Goal: Information Seeking & Learning: Learn about a topic

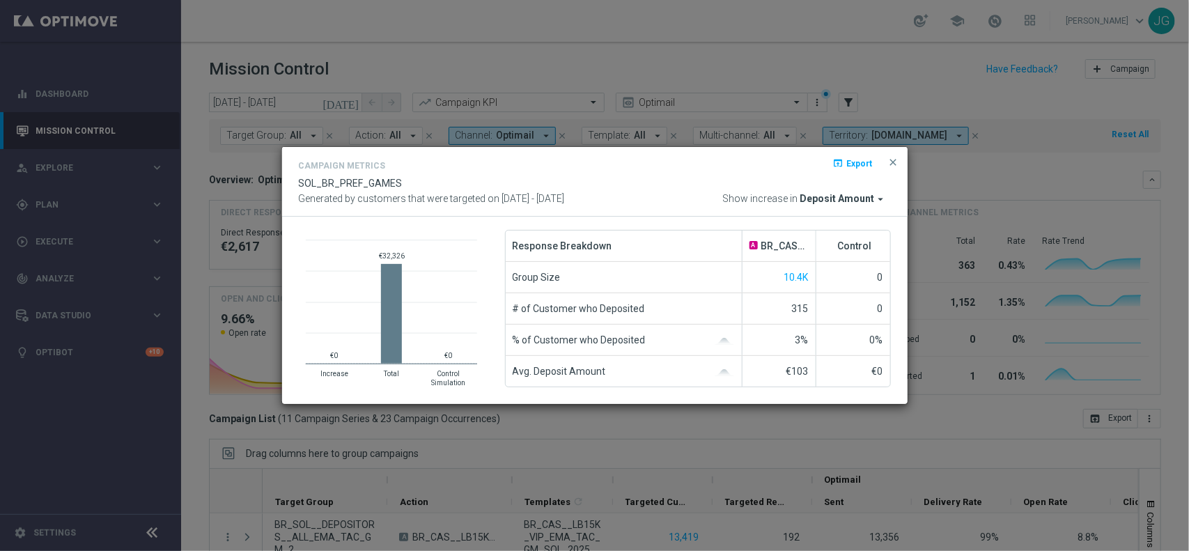
scroll to position [261, 0]
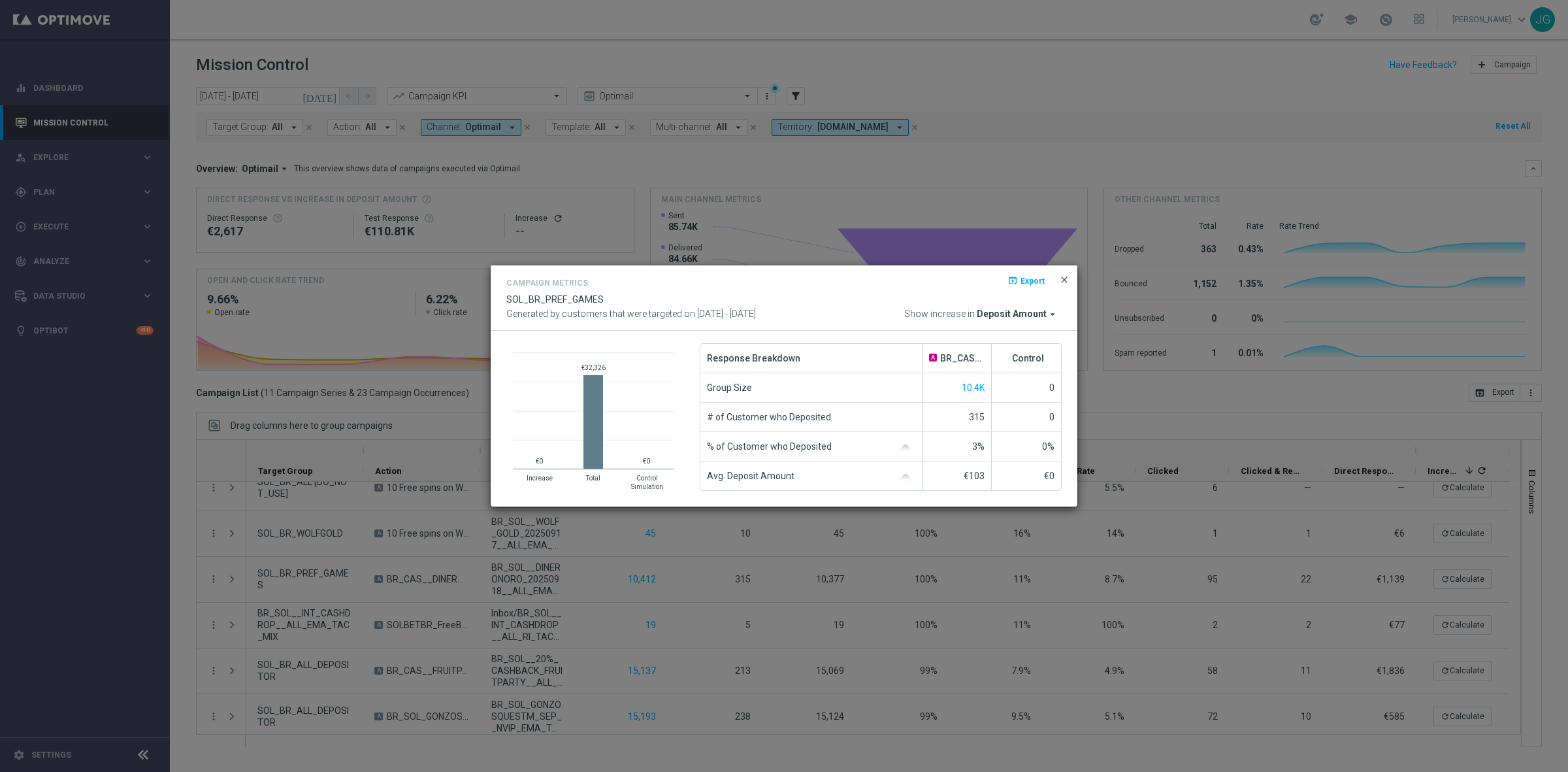
click at [1062, 276] on span "close" at bounding box center [1063, 280] width 10 height 10
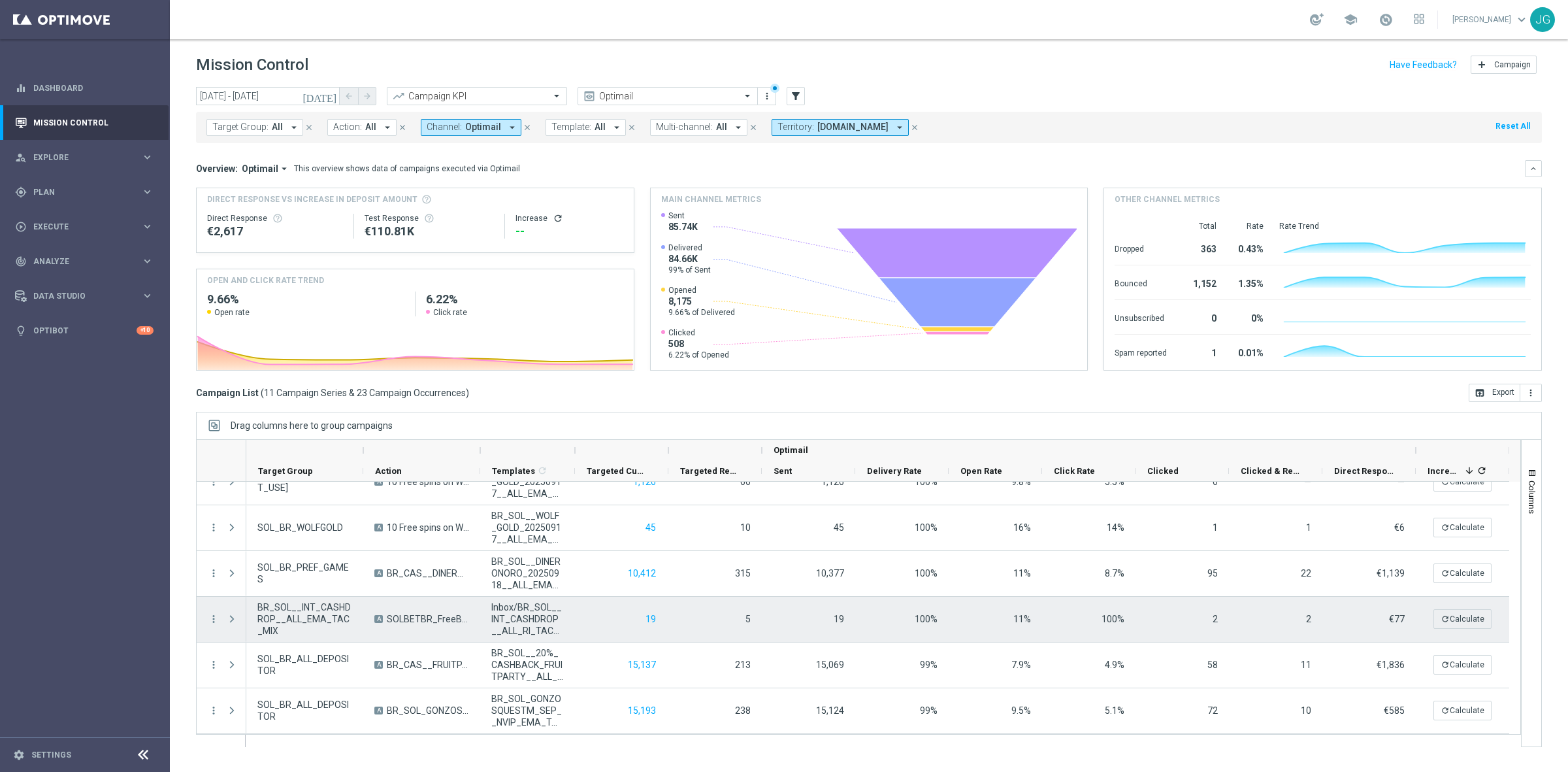
scroll to position [0, 0]
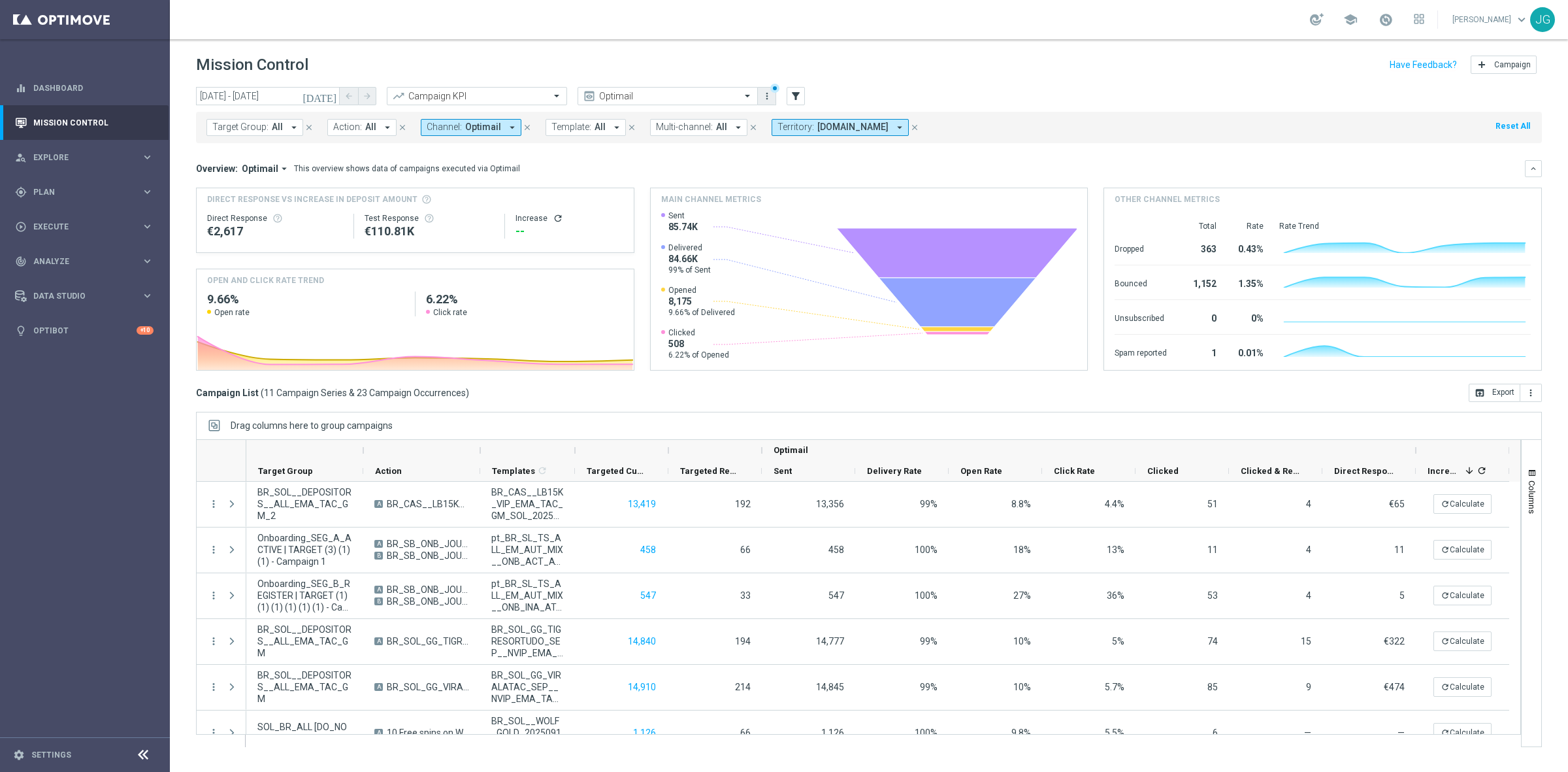
click at [767, 98] on icon "more_vert" at bounding box center [766, 96] width 10 height 10
click at [725, 96] on div at bounding box center [667, 97] width 179 height 11
click at [1114, 391] on div "Campaign List ( 11 Campaign Series & 23 Campaign Occurrences ) open_in_browser …" at bounding box center [868, 393] width 1346 height 19
click at [506, 129] on icon "arrow_drop_down" at bounding box center [512, 128] width 12 height 12
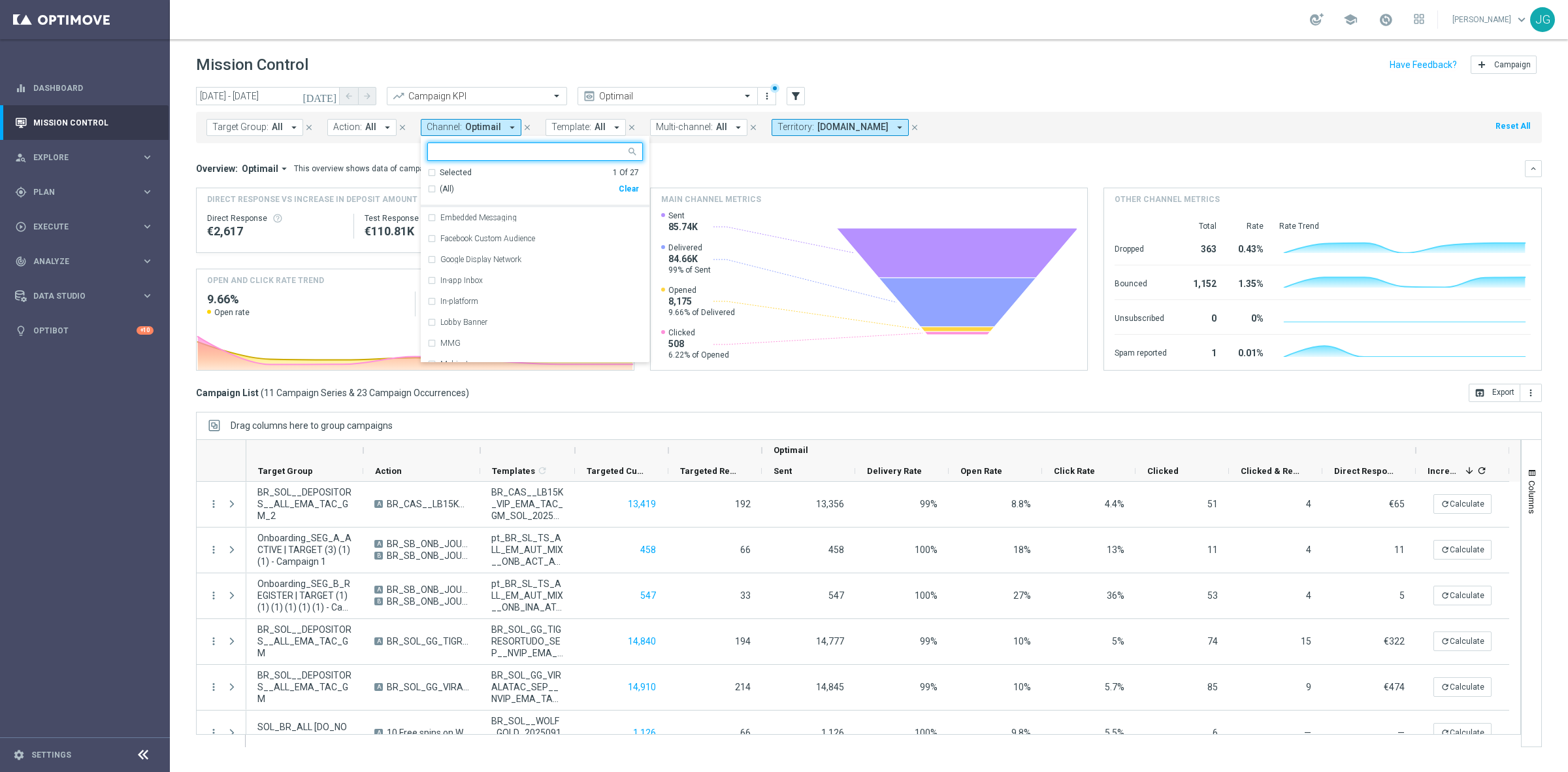
scroll to position [81, 0]
click at [0, 0] on div "Clear" at bounding box center [0, 0] width 0 height 0
click at [597, 394] on div "Campaign List ( 11 Campaign Series & 23 Campaign Occurrences ) open_in_browser …" at bounding box center [868, 393] width 1346 height 19
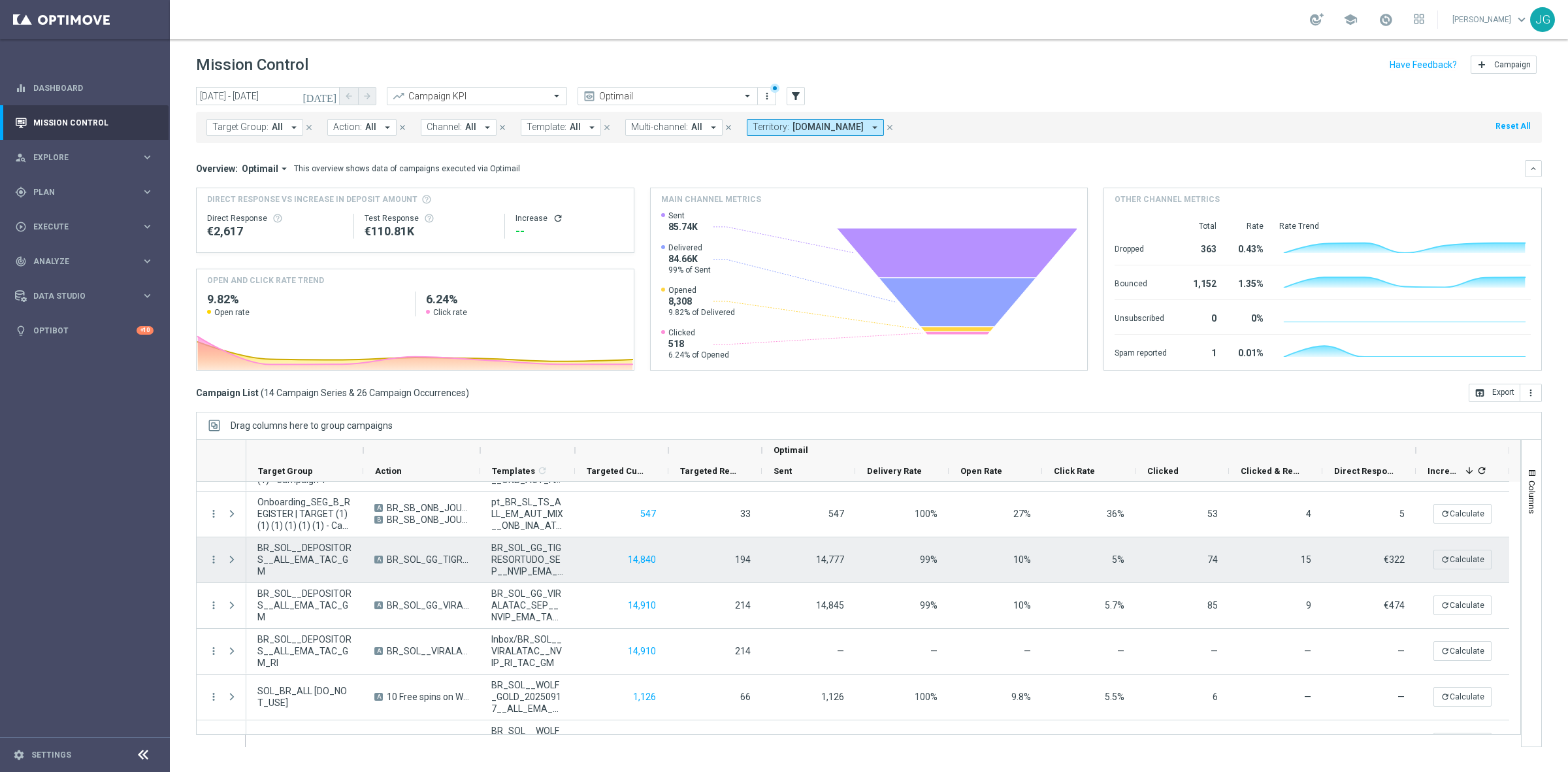
scroll to position [0, 0]
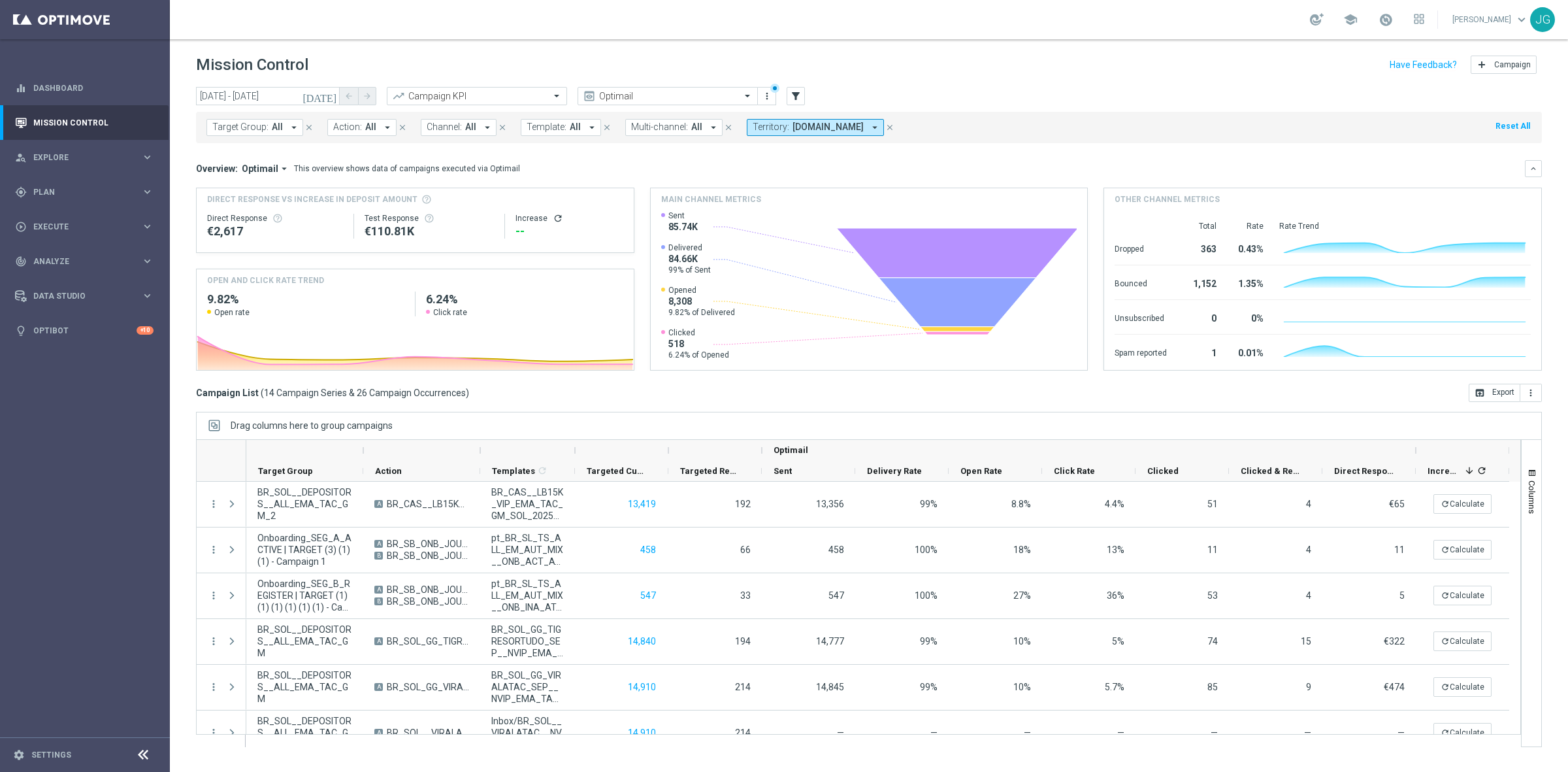
click at [808, 129] on span "[DOMAIN_NAME]" at bounding box center [828, 128] width 71 height 11
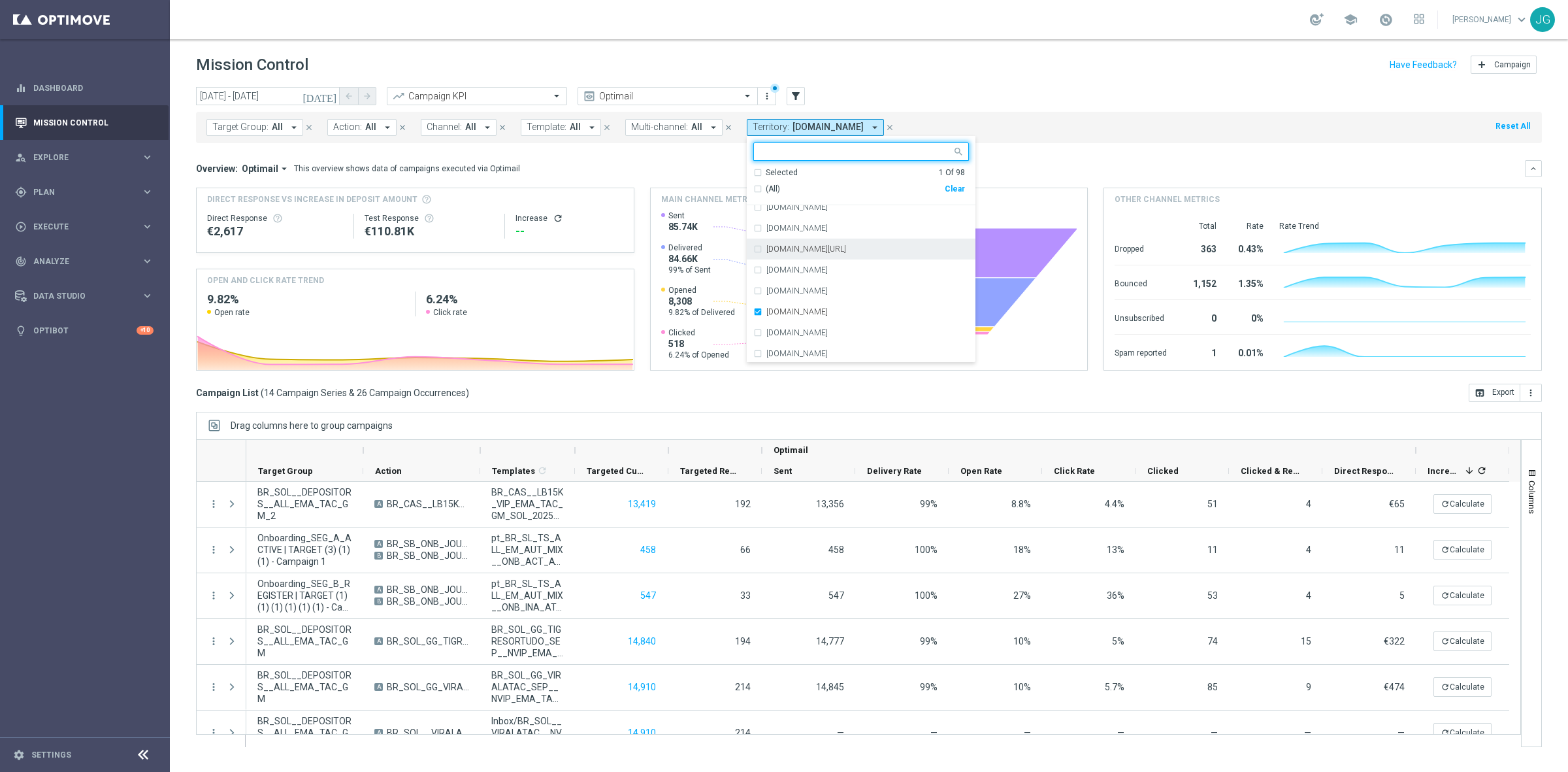
scroll to position [1892, 0]
click at [753, 309] on div "[DOMAIN_NAME]" at bounding box center [861, 310] width 216 height 21
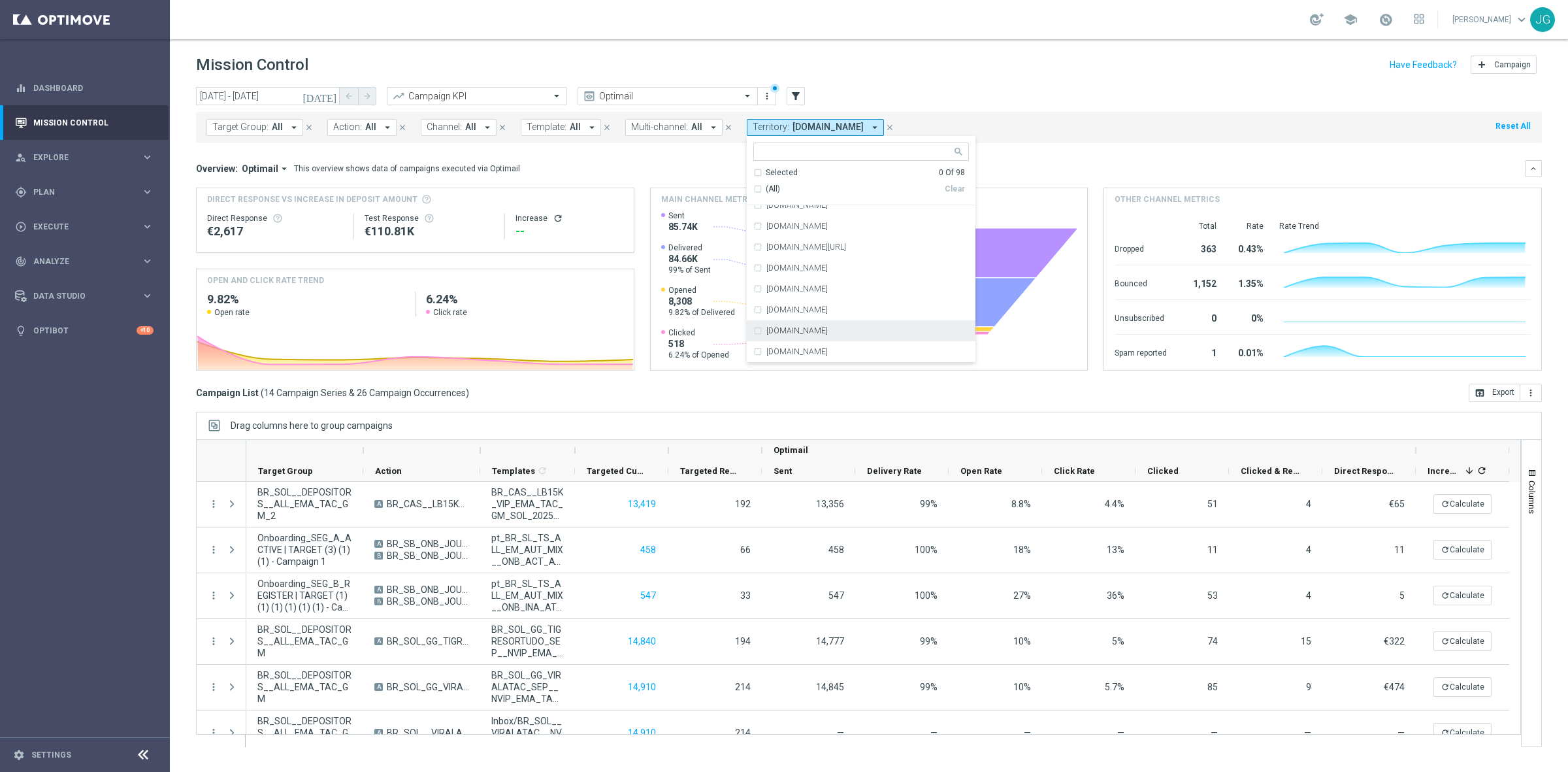
click at [666, 158] on mini-dashboard "Overview: Optimail arrow_drop_down This overview shows data of campaigns execut…" at bounding box center [868, 264] width 1346 height 240
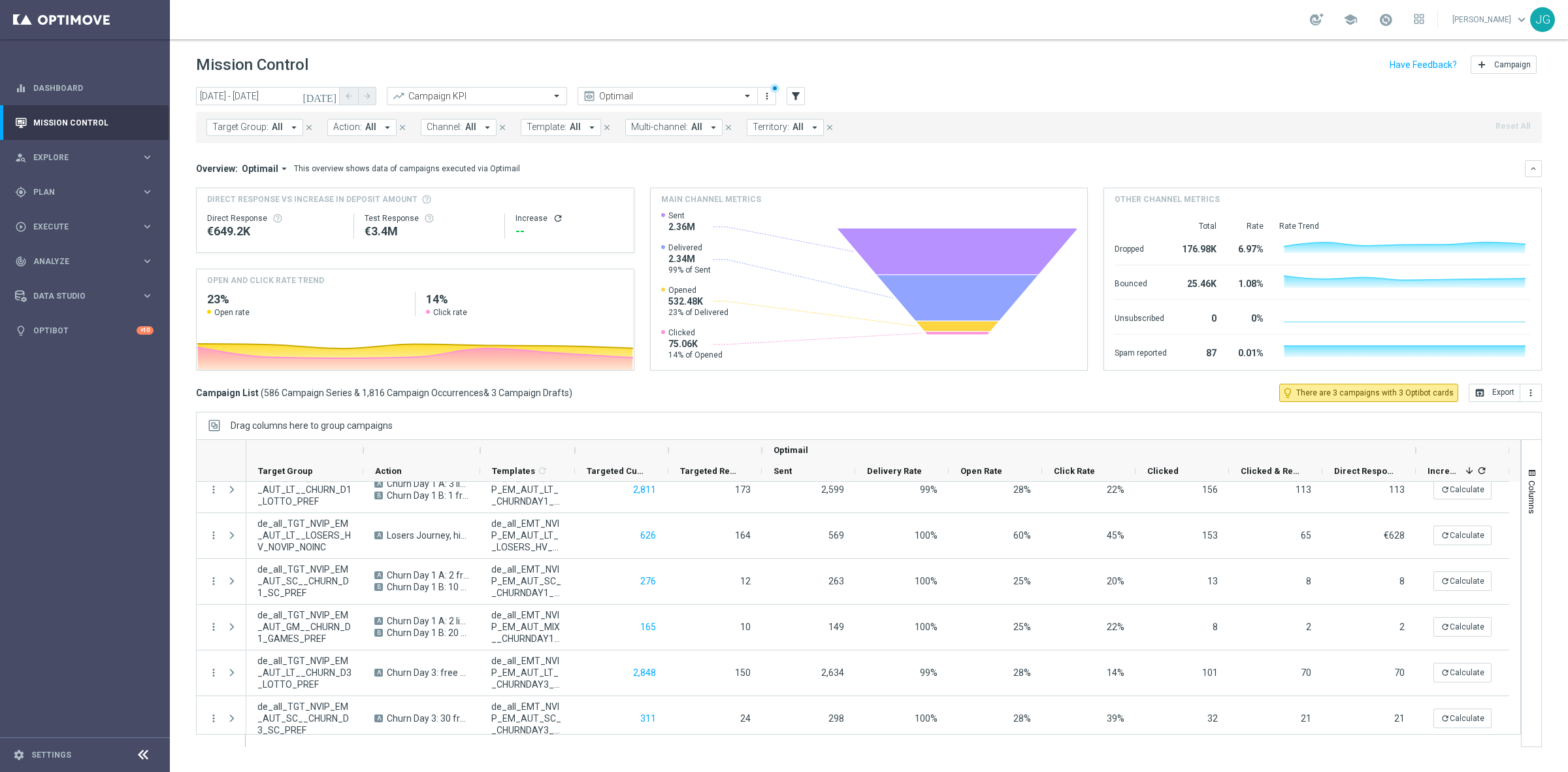
scroll to position [4410, 0]
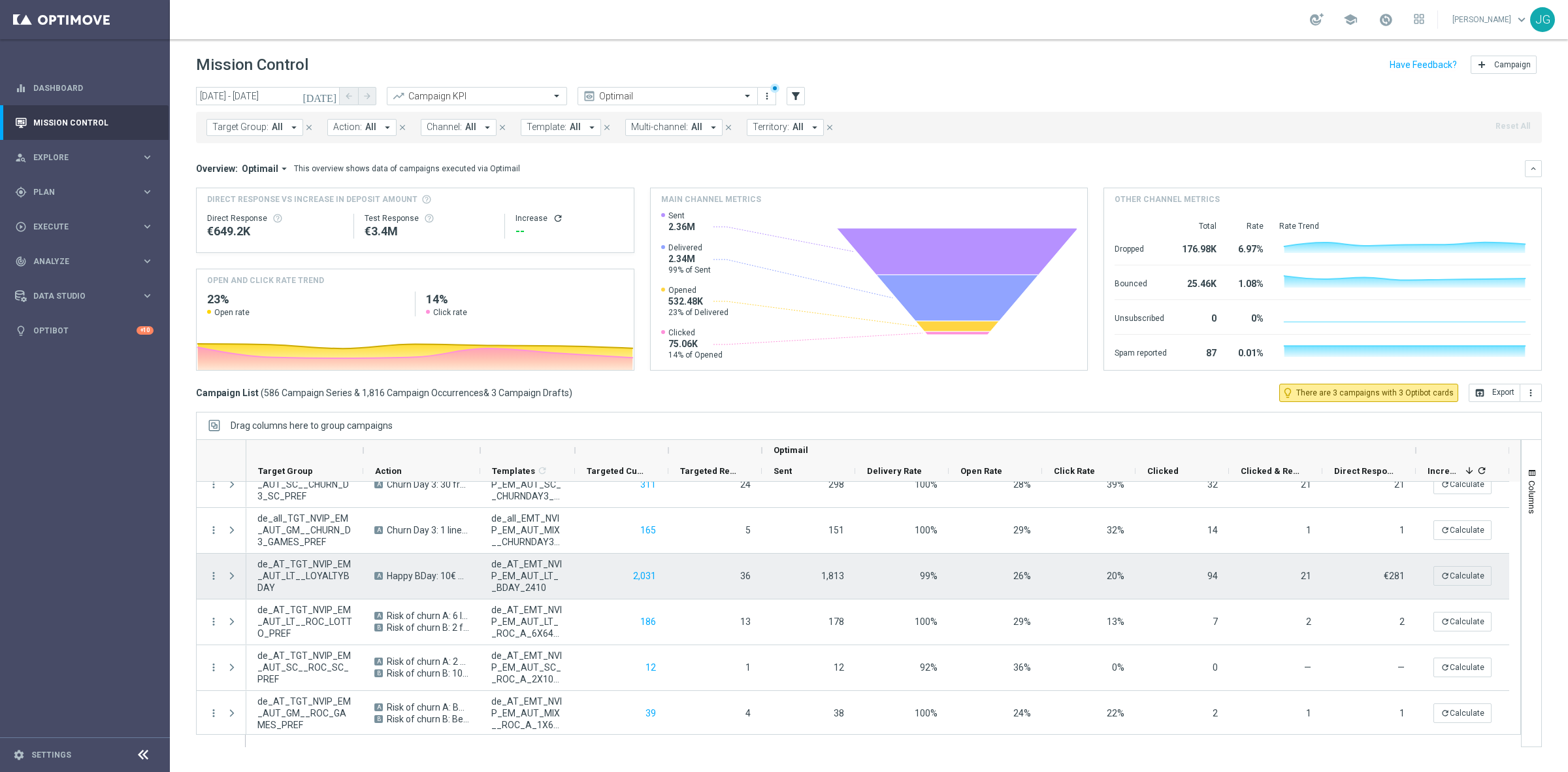
drag, startPoint x: 501, startPoint y: 579, endPoint x: 319, endPoint y: 621, distance: 186.8
click at [319, 516] on span "de_AT_TGT_NVIP_EM_AUT_LT__ROC_LOTTO_PREF" at bounding box center [304, 622] width 95 height 36
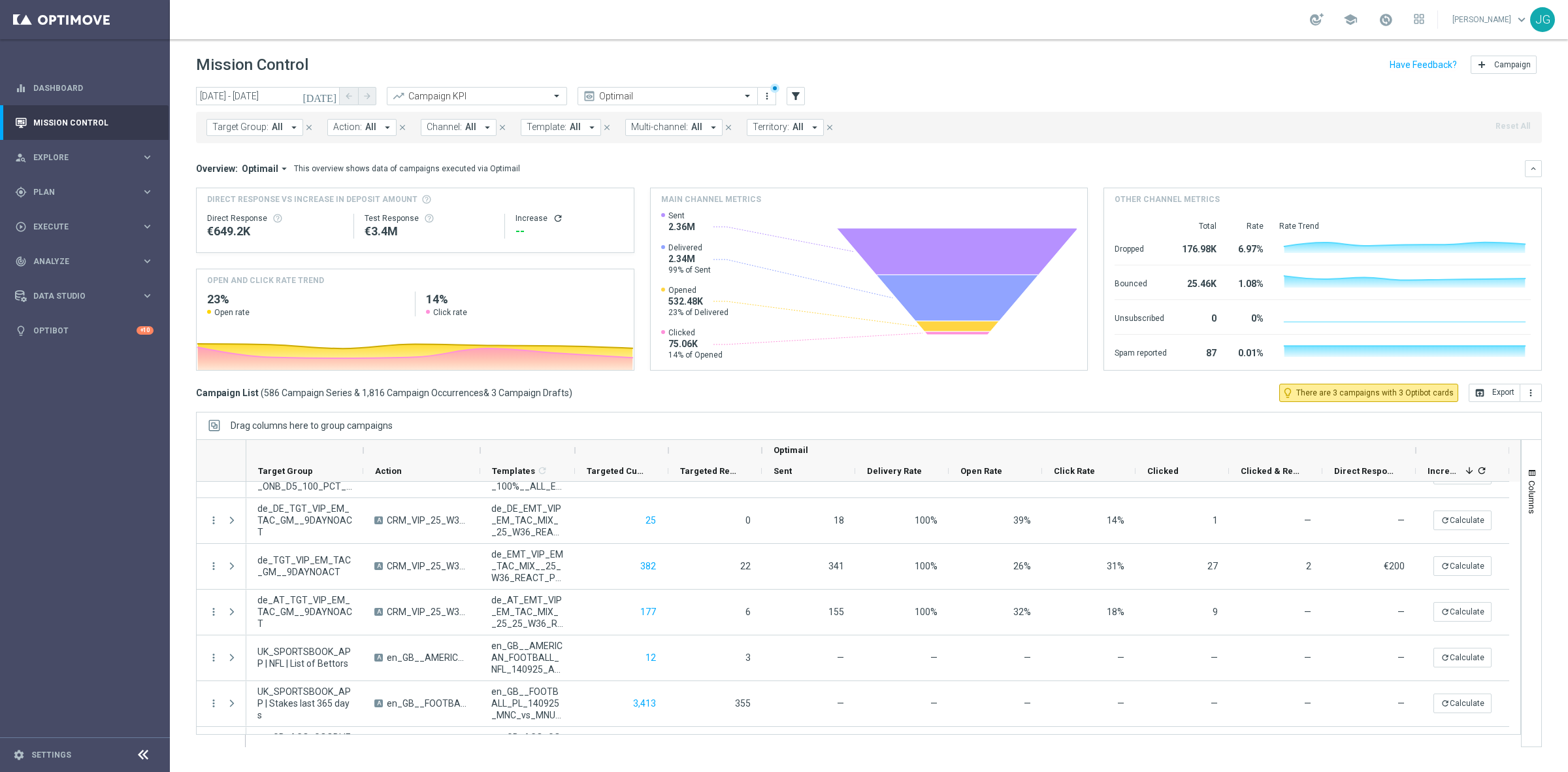
scroll to position [21805, 0]
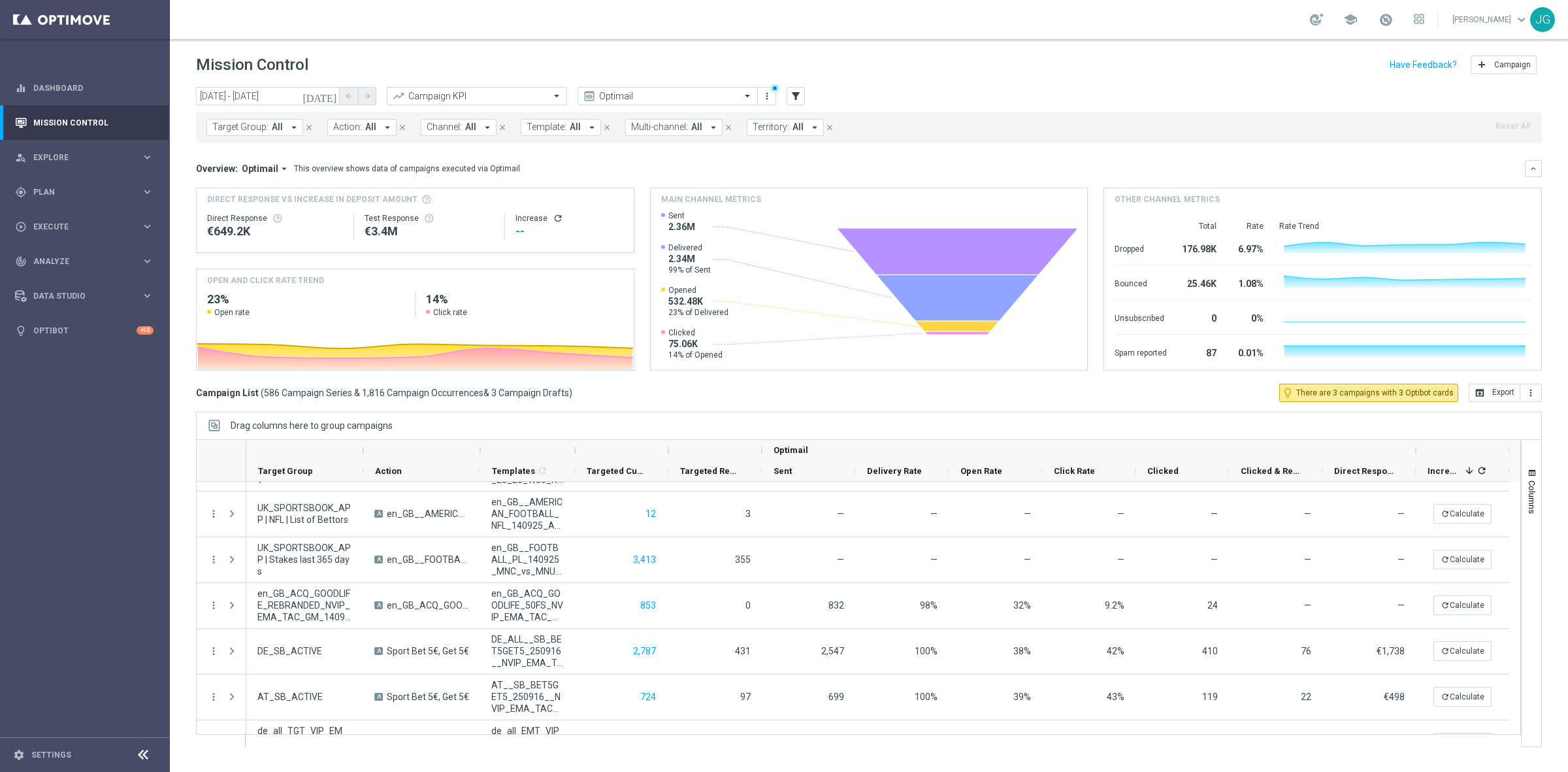
click at [782, 125] on span "Territory:" at bounding box center [770, 128] width 37 height 11
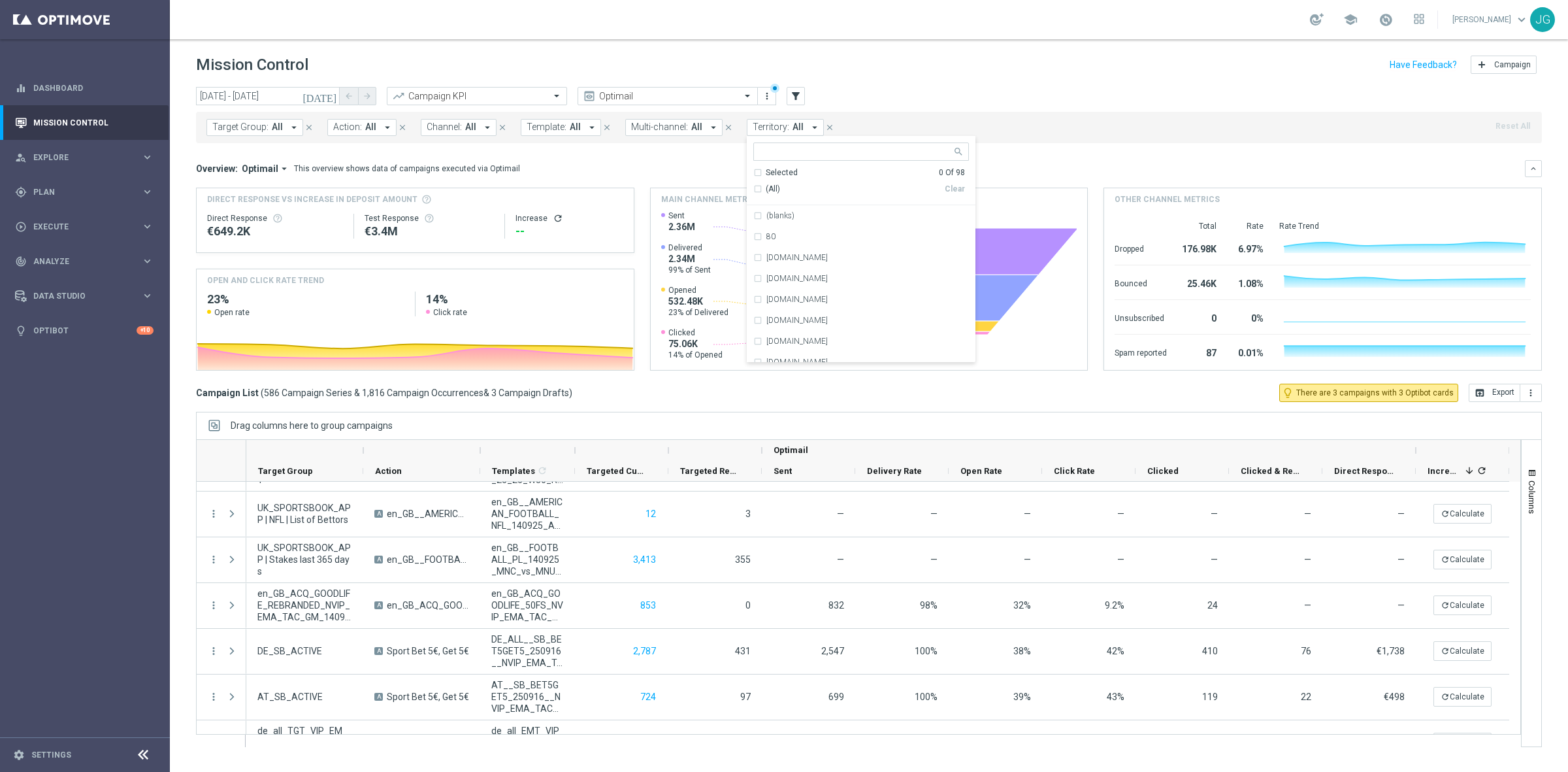
click at [627, 172] on div "Overview: Optimail arrow_drop_down This overview shows data of campaigns execut…" at bounding box center [860, 168] width 1329 height 12
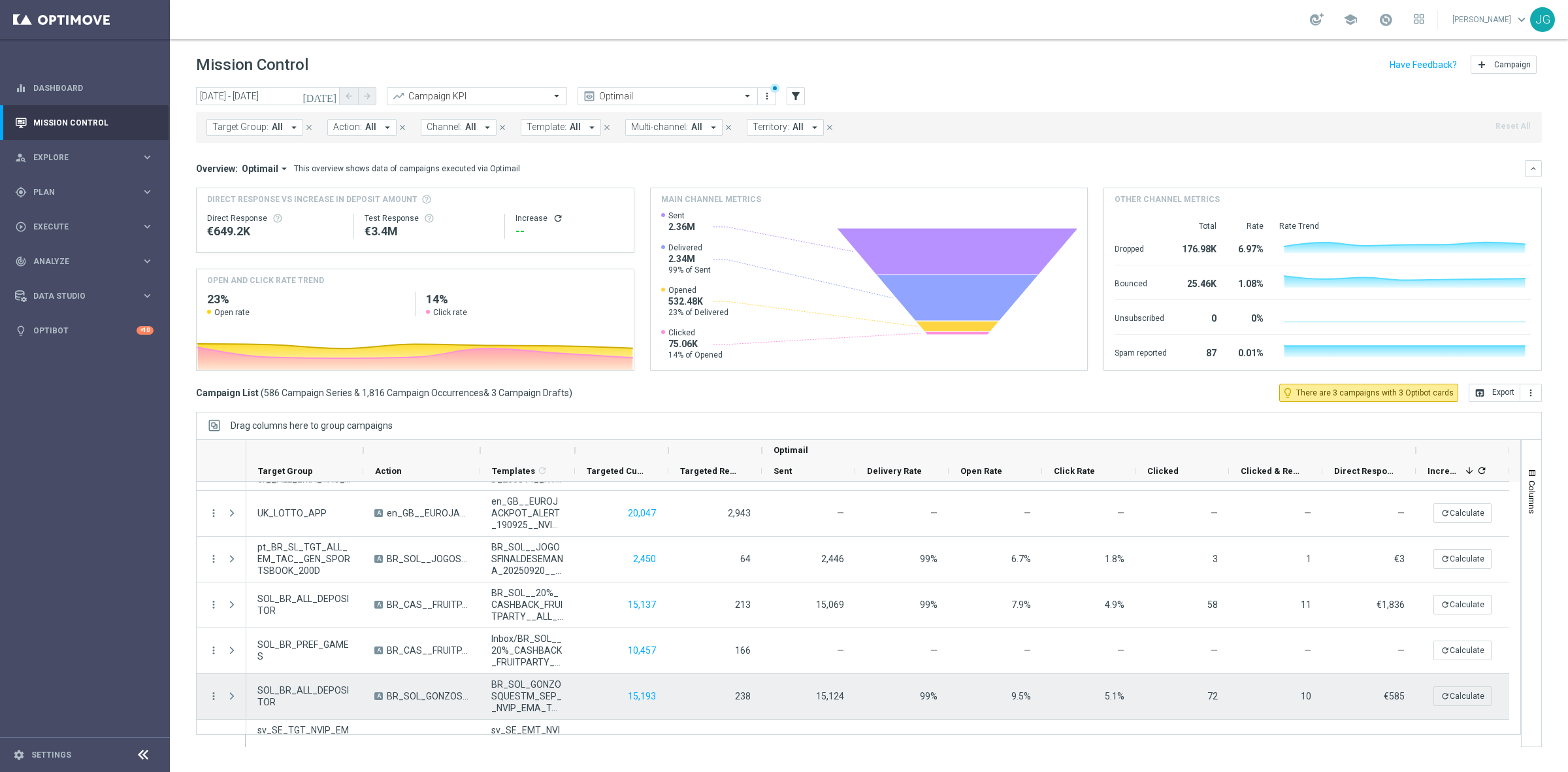
scroll to position [26523, 0]
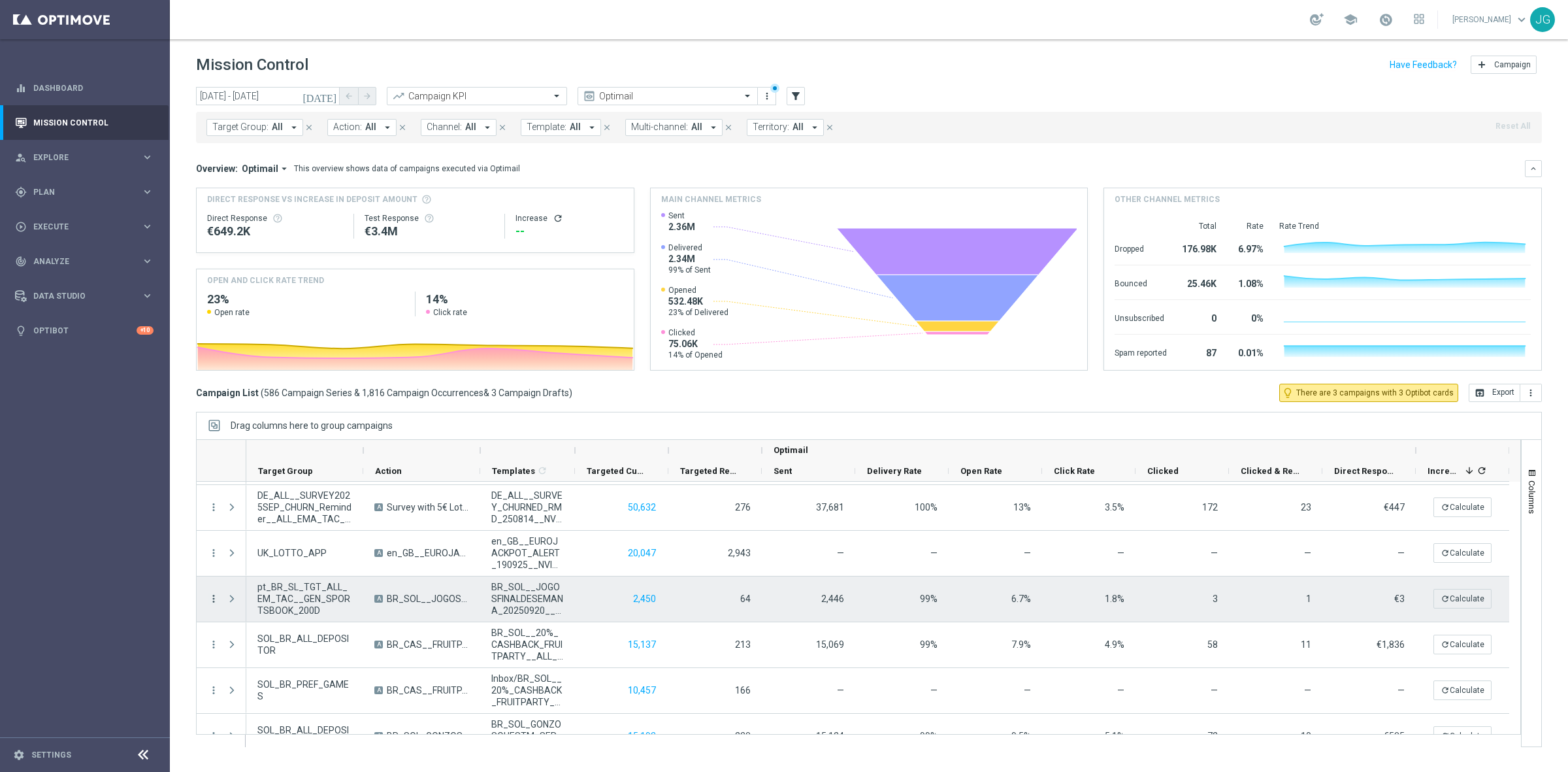
click at [210, 516] on icon "more_vert" at bounding box center [213, 598] width 12 height 12
click at [269, 516] on span "Campaign Metrics" at bounding box center [273, 626] width 68 height 9
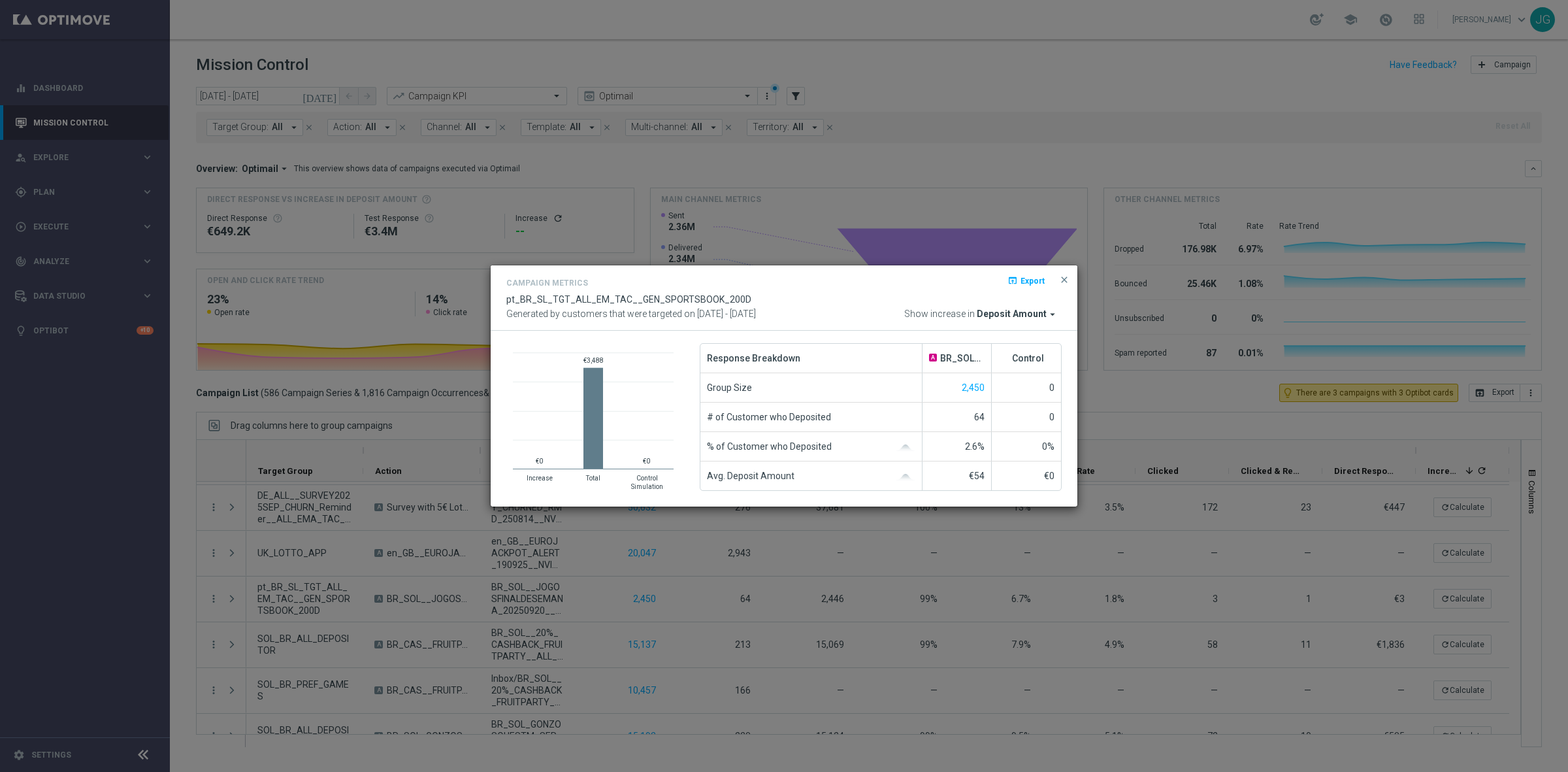
click at [1020, 310] on span "Deposit Amount" at bounding box center [1011, 314] width 70 height 12
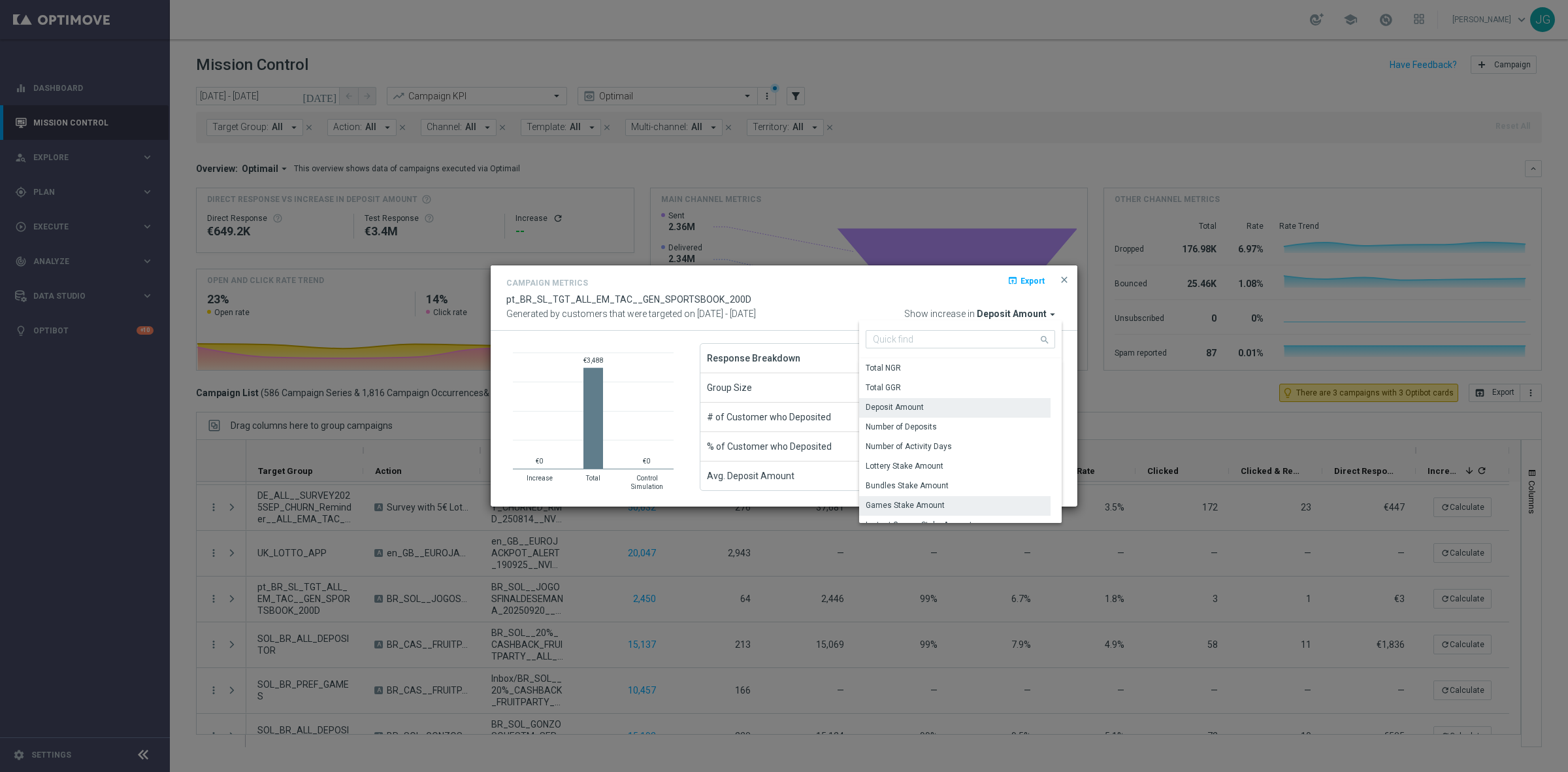
click at [935, 501] on div "Games Stake Amount" at bounding box center [905, 505] width 79 height 12
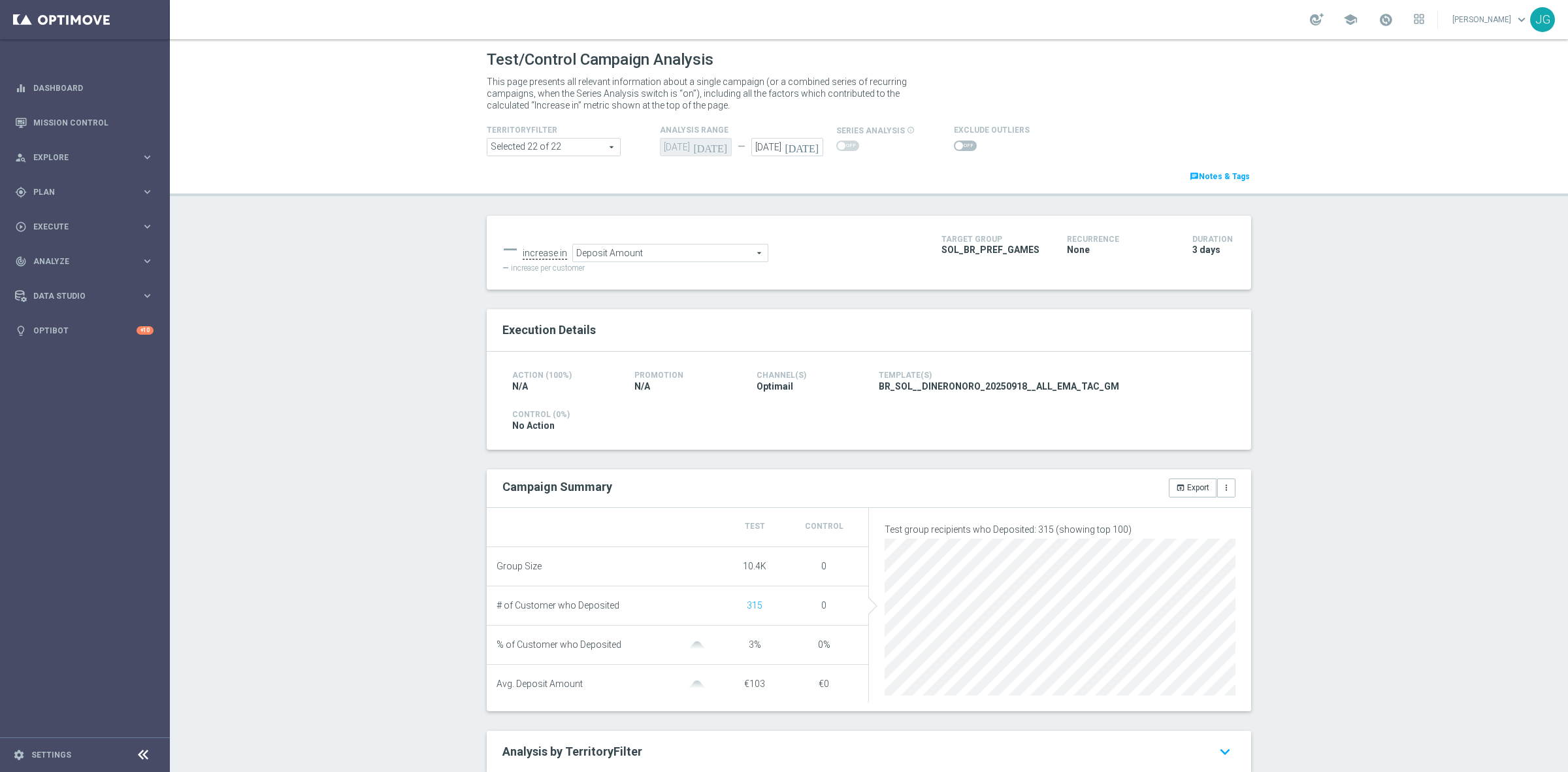
scroll to position [247, 0]
